Goal: Task Accomplishment & Management: Use online tool/utility

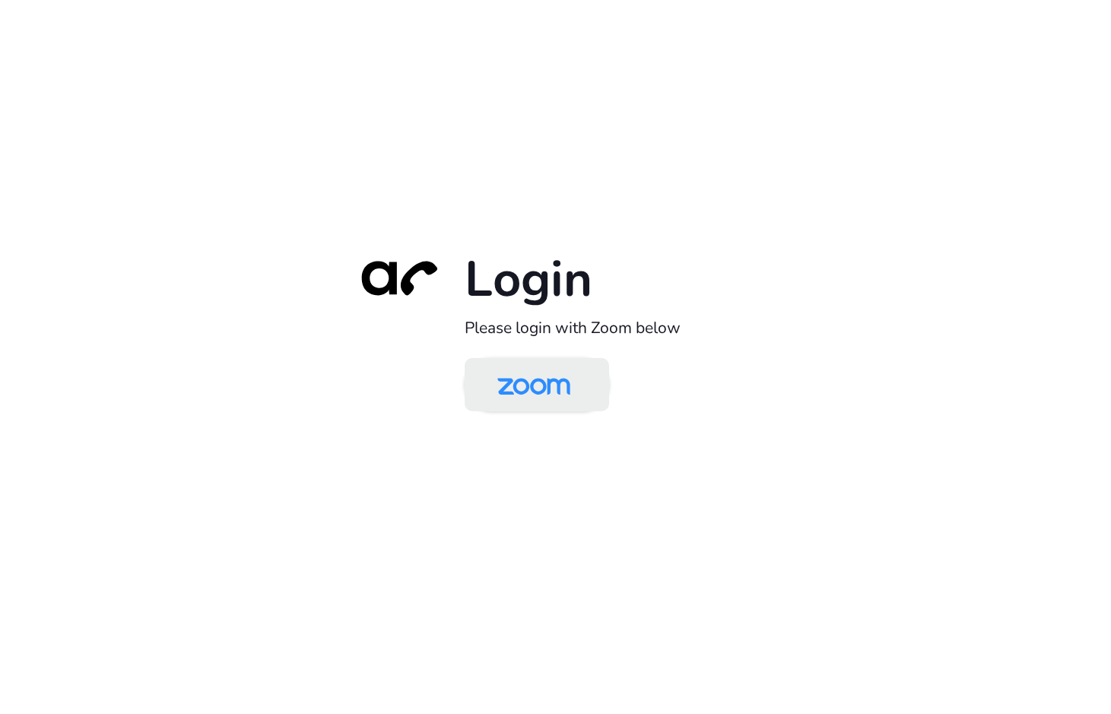
click at [548, 393] on img at bounding box center [533, 385] width 105 height 49
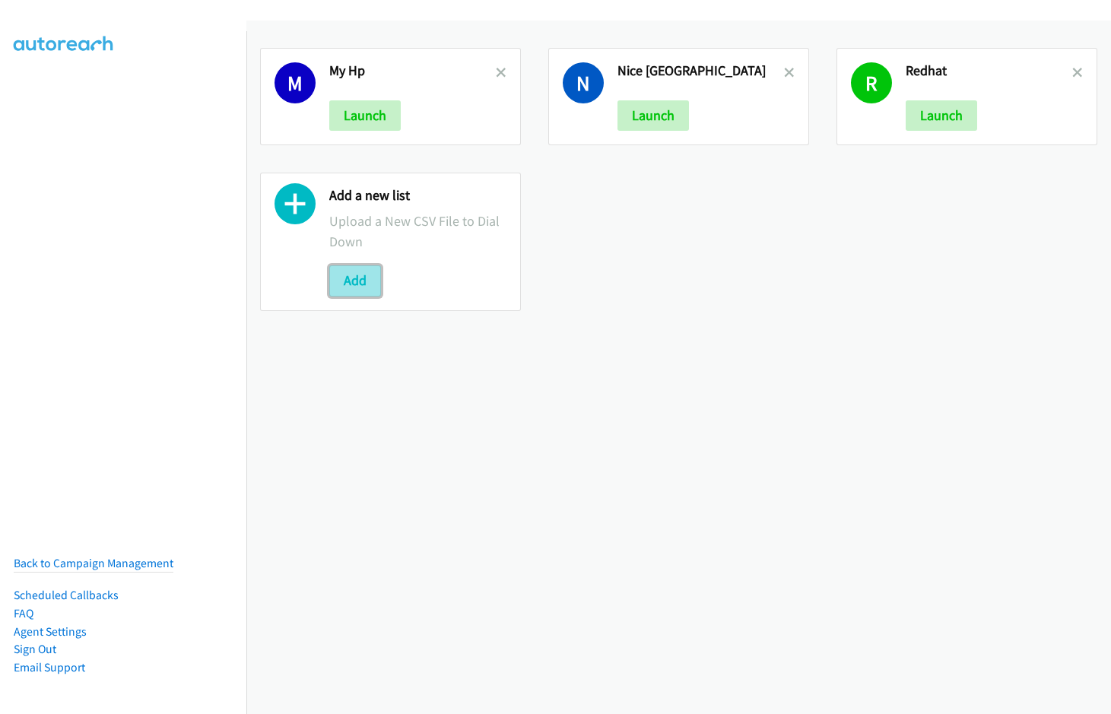
click at [365, 281] on button "Add" at bounding box center [355, 280] width 52 height 30
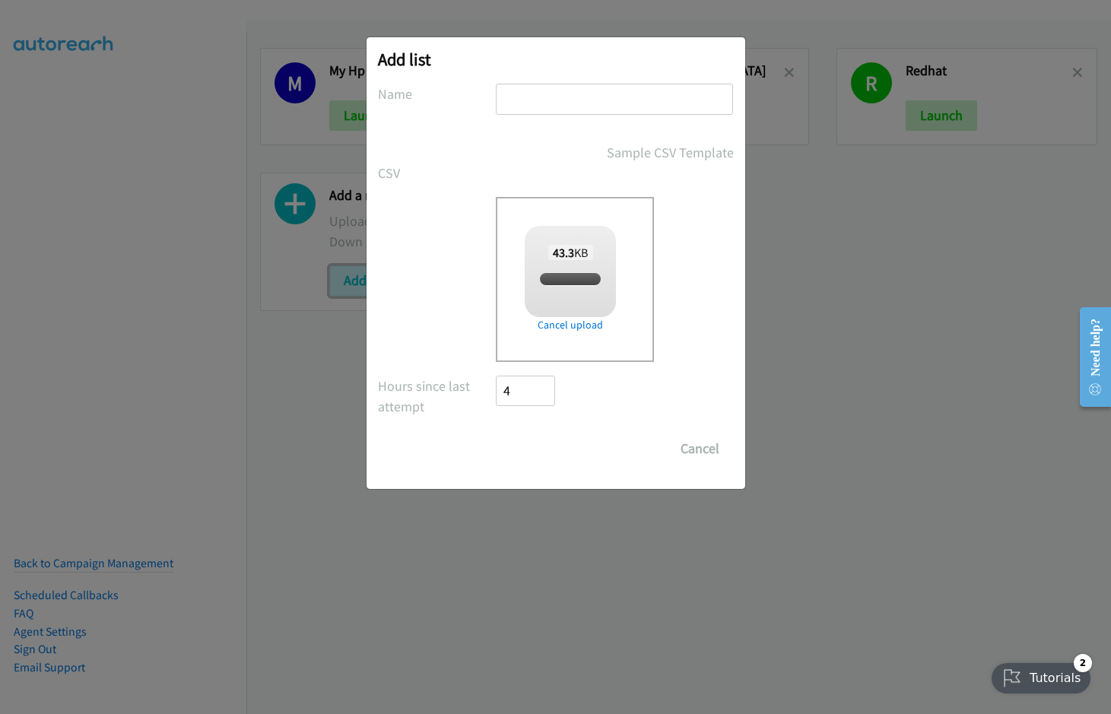
checkbox input "true"
click at [547, 100] on input "text" at bounding box center [614, 99] width 237 height 31
type input "Split 2"
click at [496, 433] on input "Save List" at bounding box center [536, 448] width 80 height 30
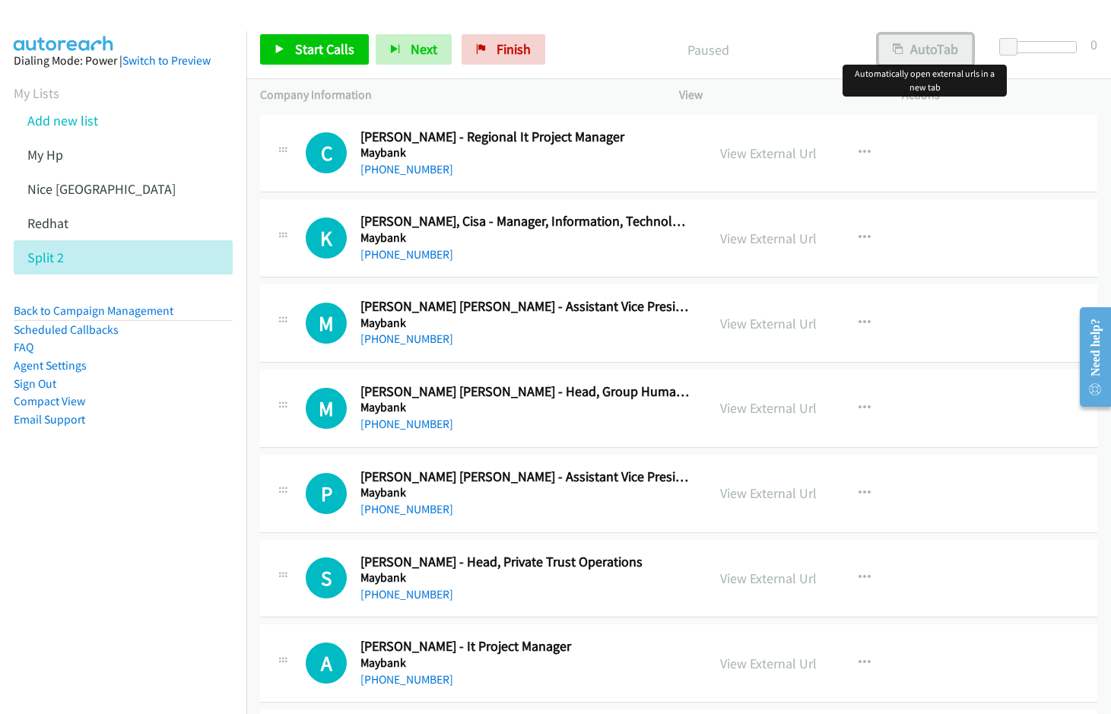
click at [916, 53] on button "AutoTab" at bounding box center [925, 49] width 94 height 30
click at [756, 152] on link "View External Url" at bounding box center [768, 152] width 97 height 17
